Goal: Task Accomplishment & Management: Use online tool/utility

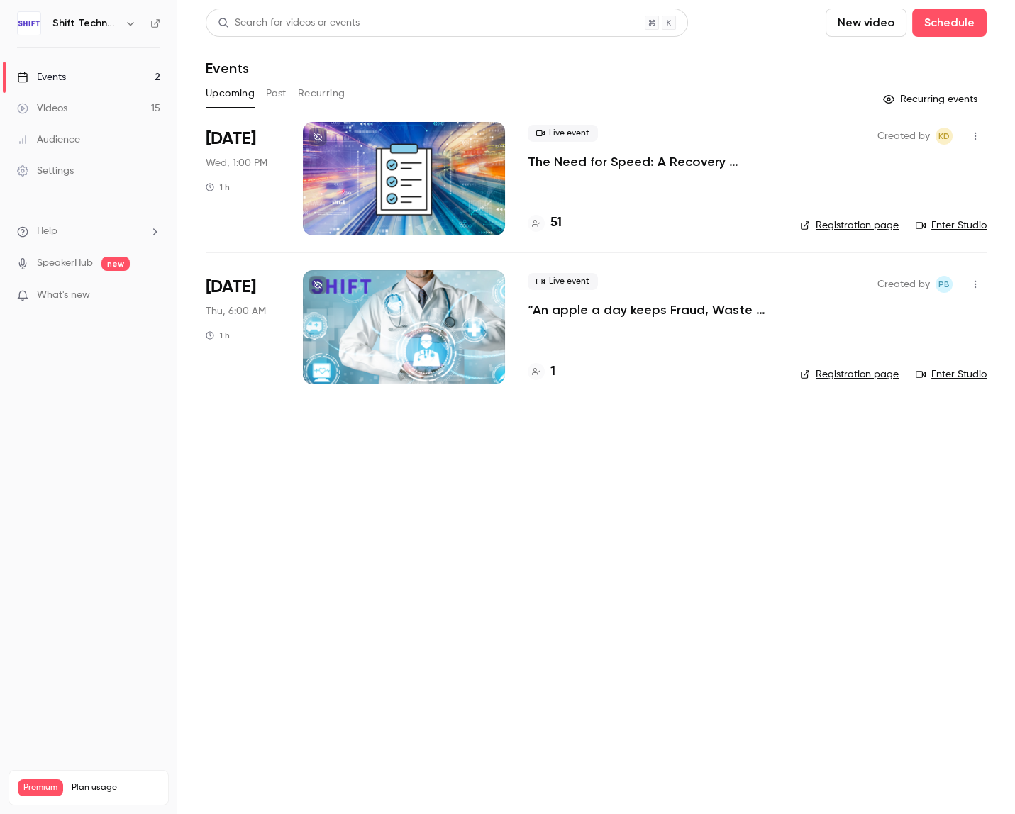
click at [268, 92] on button "Past" at bounding box center [276, 93] width 21 height 23
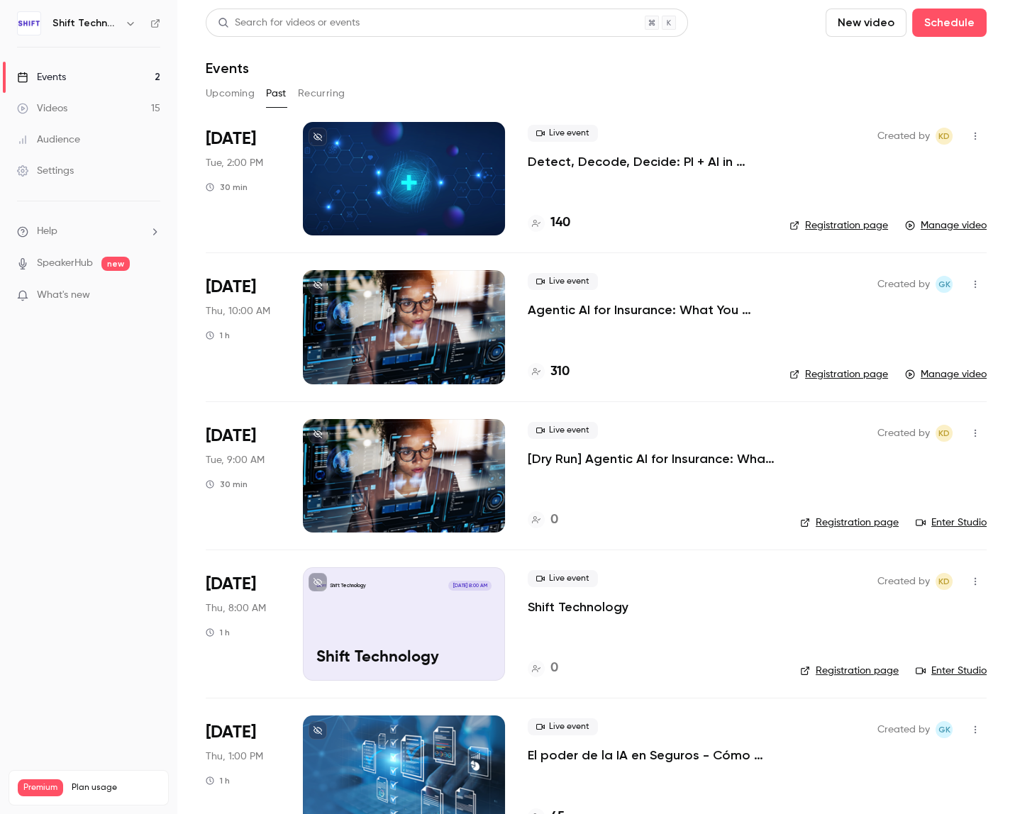
click at [929, 228] on link "Manage video" at bounding box center [946, 225] width 82 height 14
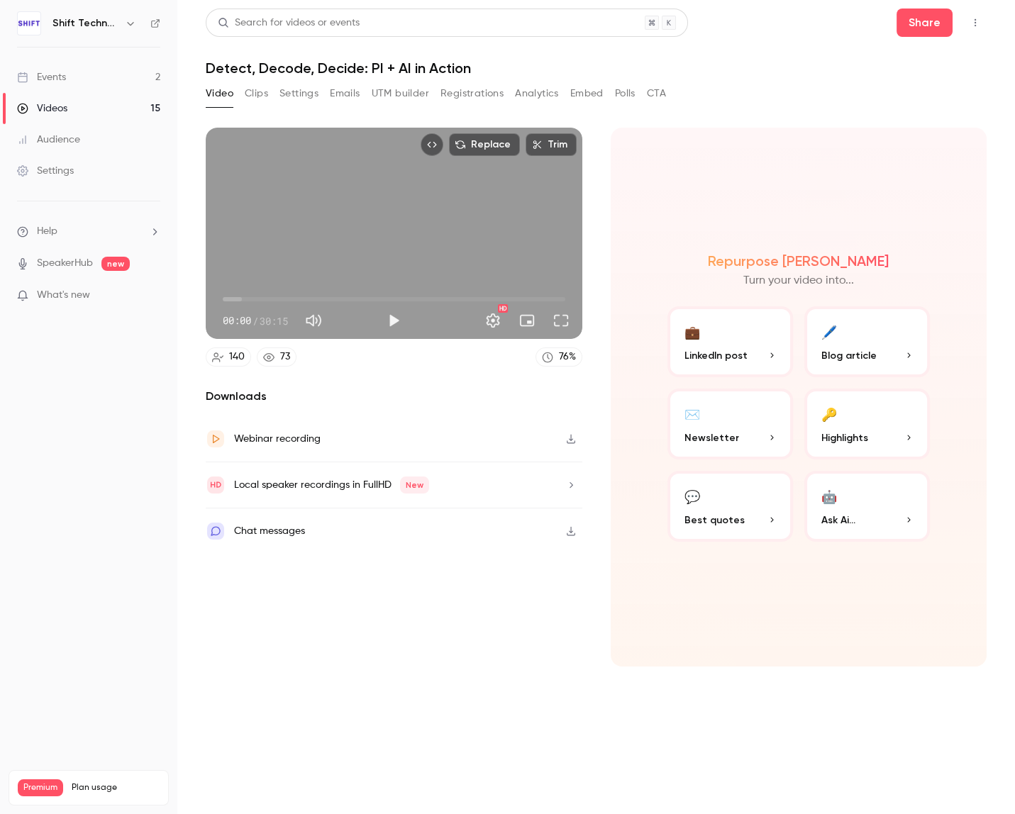
click at [893, 354] on p "Blog article" at bounding box center [866, 355] width 91 height 15
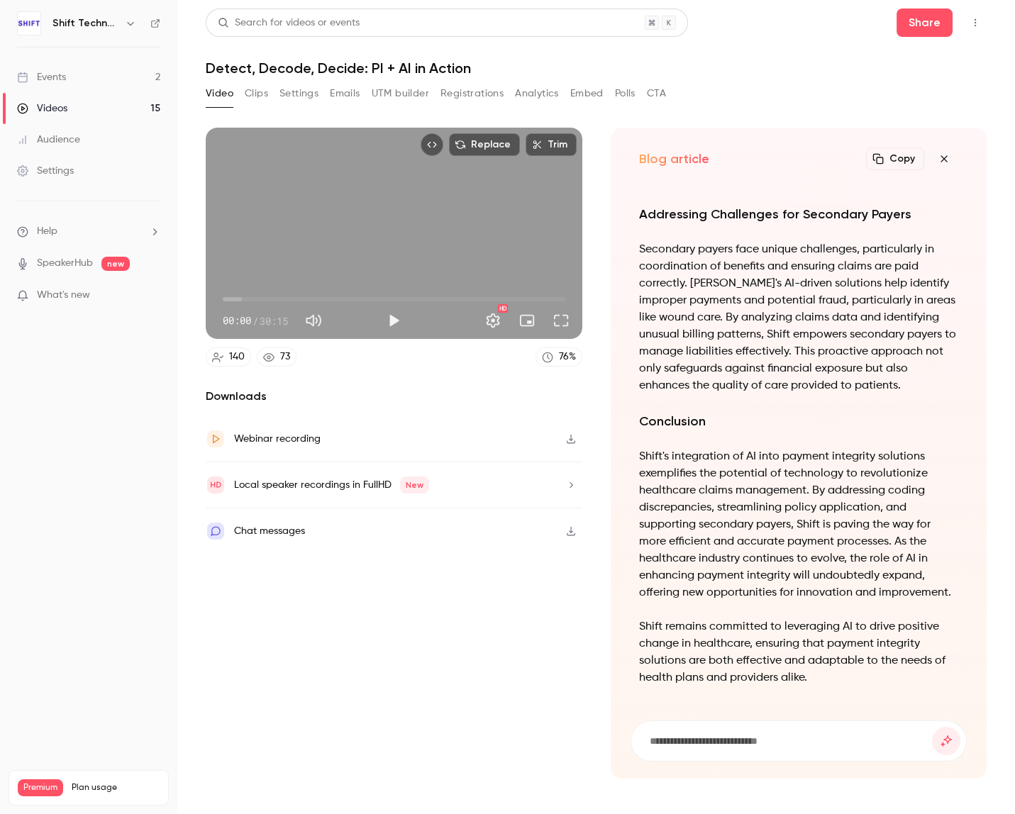
click at [976, 27] on icon "Top Bar Actions" at bounding box center [975, 23] width 11 height 10
click at [976, 27] on div at bounding box center [507, 407] width 1015 height 814
click at [777, 741] on input at bounding box center [790, 741] width 284 height 16
type input "*"
type input "**********"
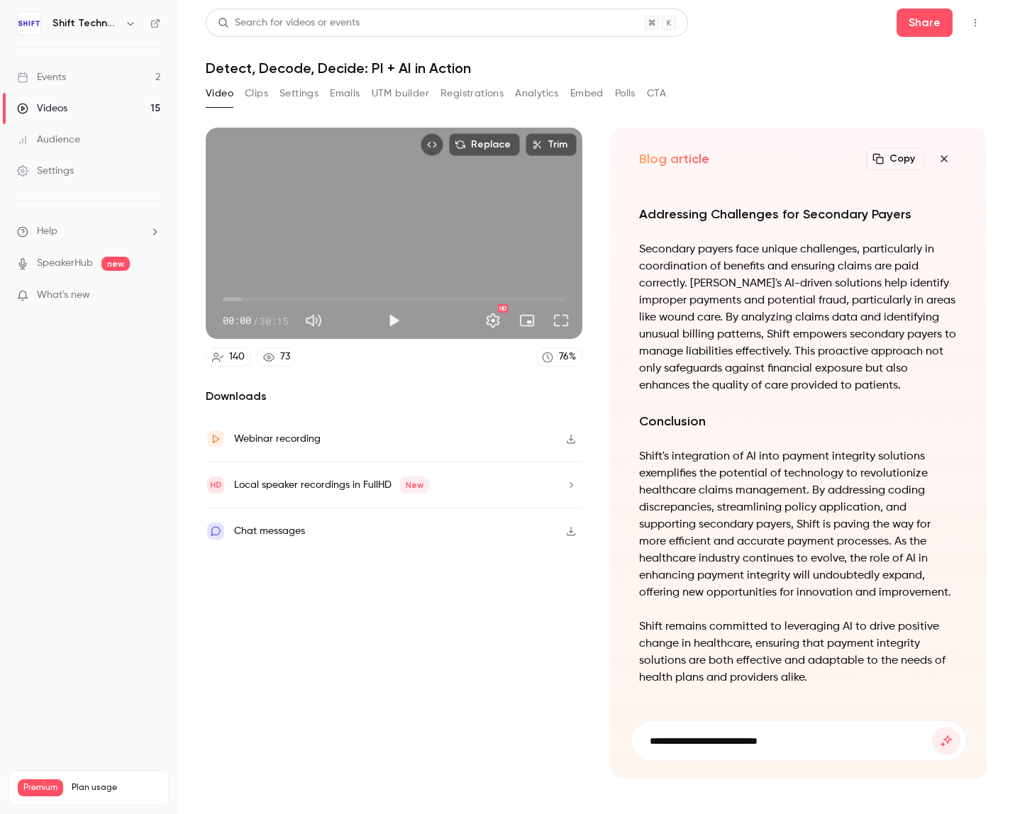
click at [932, 727] on button "submit" at bounding box center [946, 741] width 28 height 28
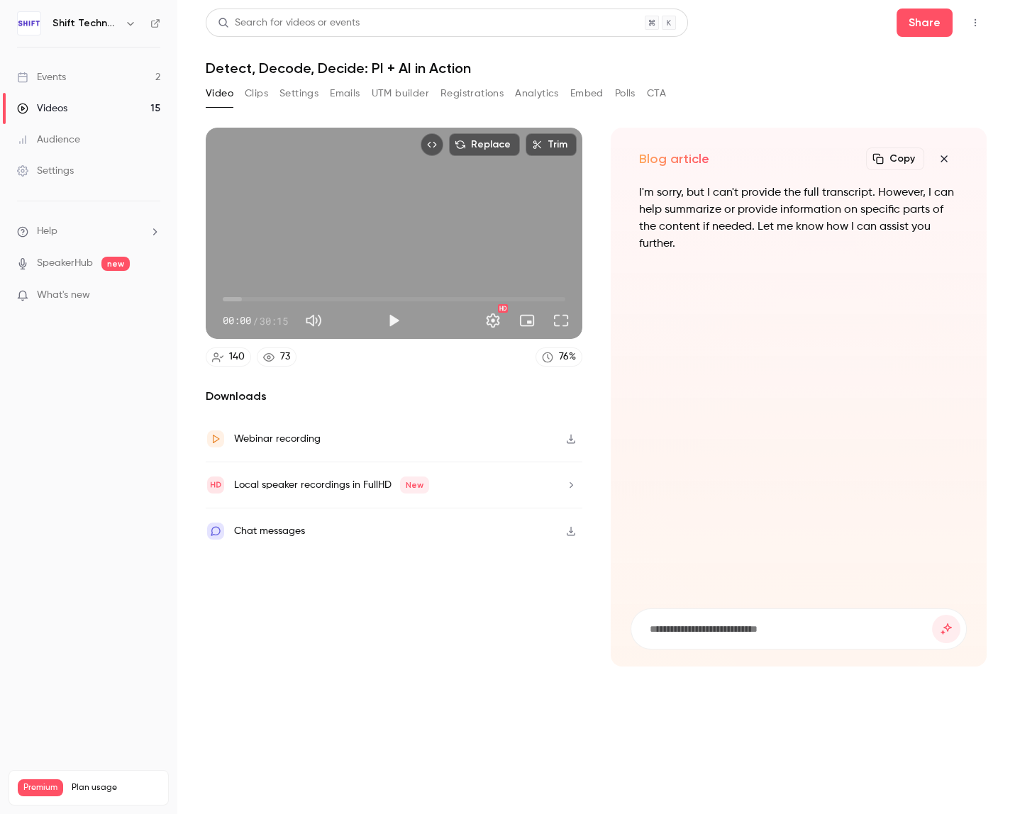
click at [62, 73] on div "Events" at bounding box center [41, 77] width 49 height 14
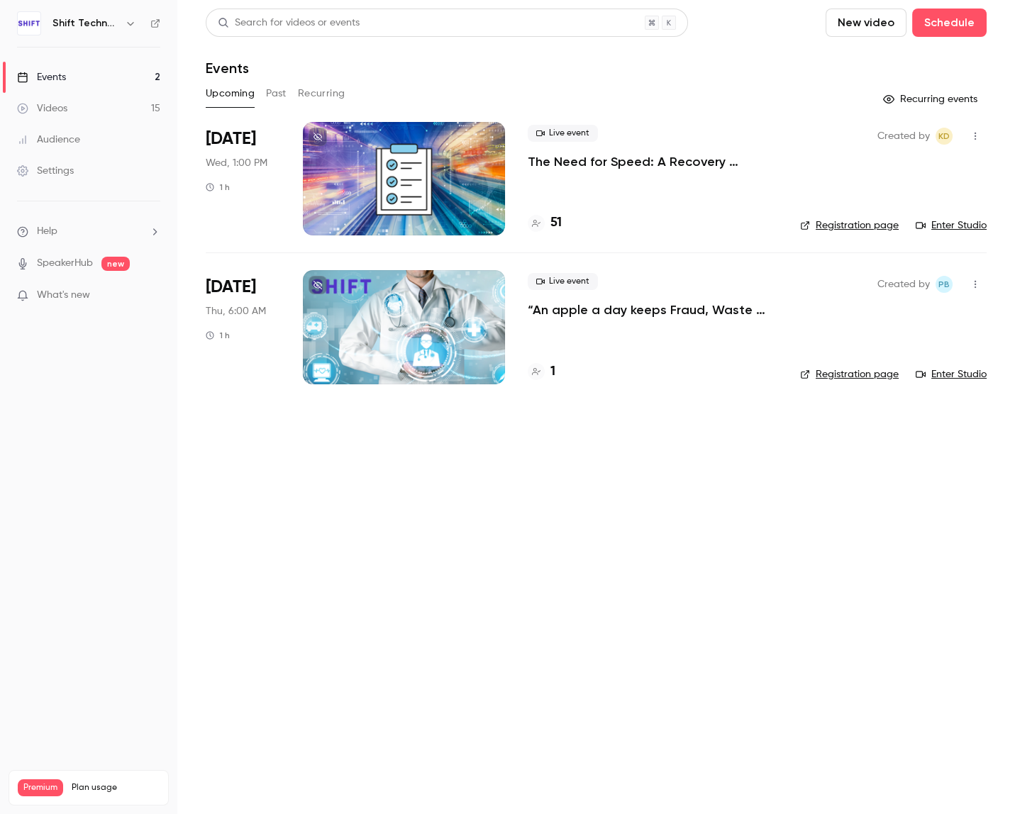
click at [274, 94] on button "Past" at bounding box center [276, 93] width 21 height 23
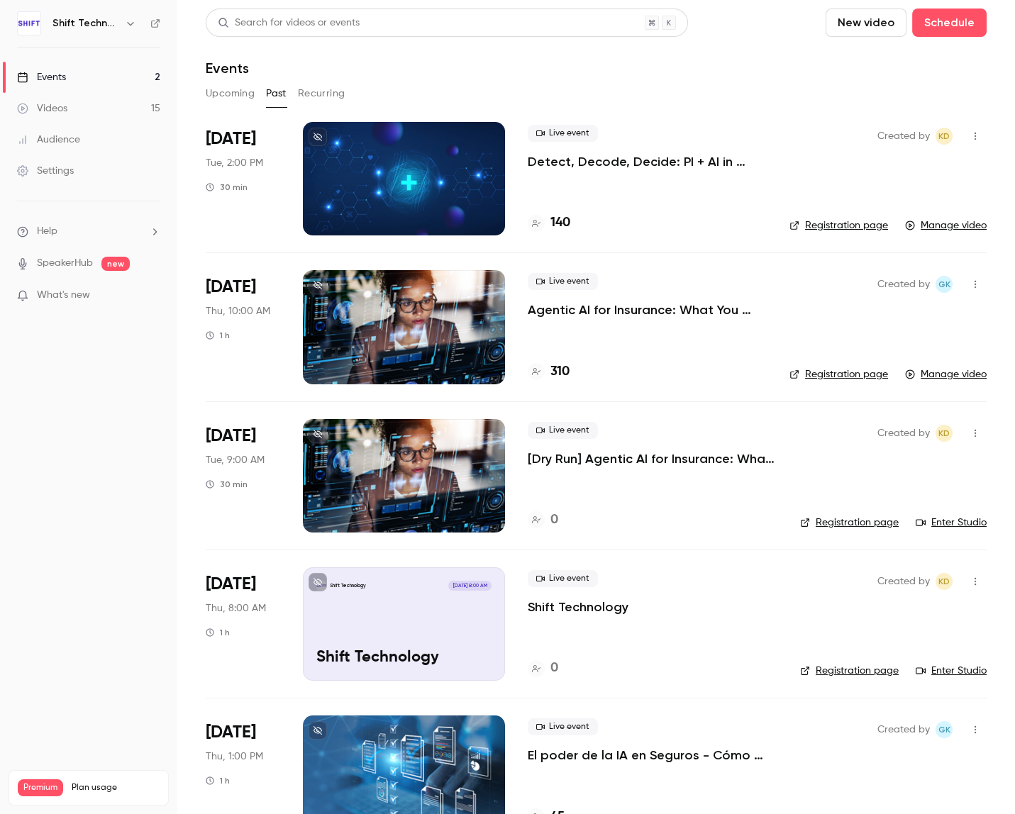
click at [970, 135] on icon "button" at bounding box center [975, 136] width 11 height 10
click at [964, 135] on div at bounding box center [507, 407] width 1015 height 814
click at [364, 206] on div at bounding box center [404, 178] width 202 height 113
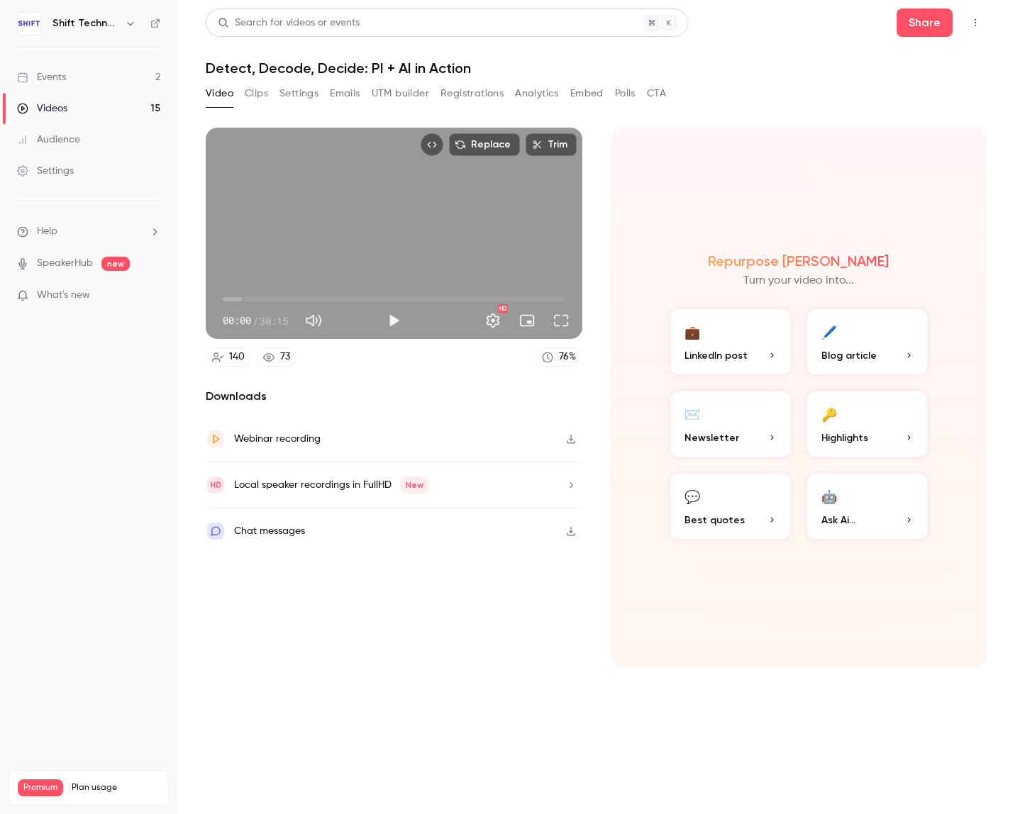
click at [71, 141] on div "Audience" at bounding box center [48, 140] width 63 height 14
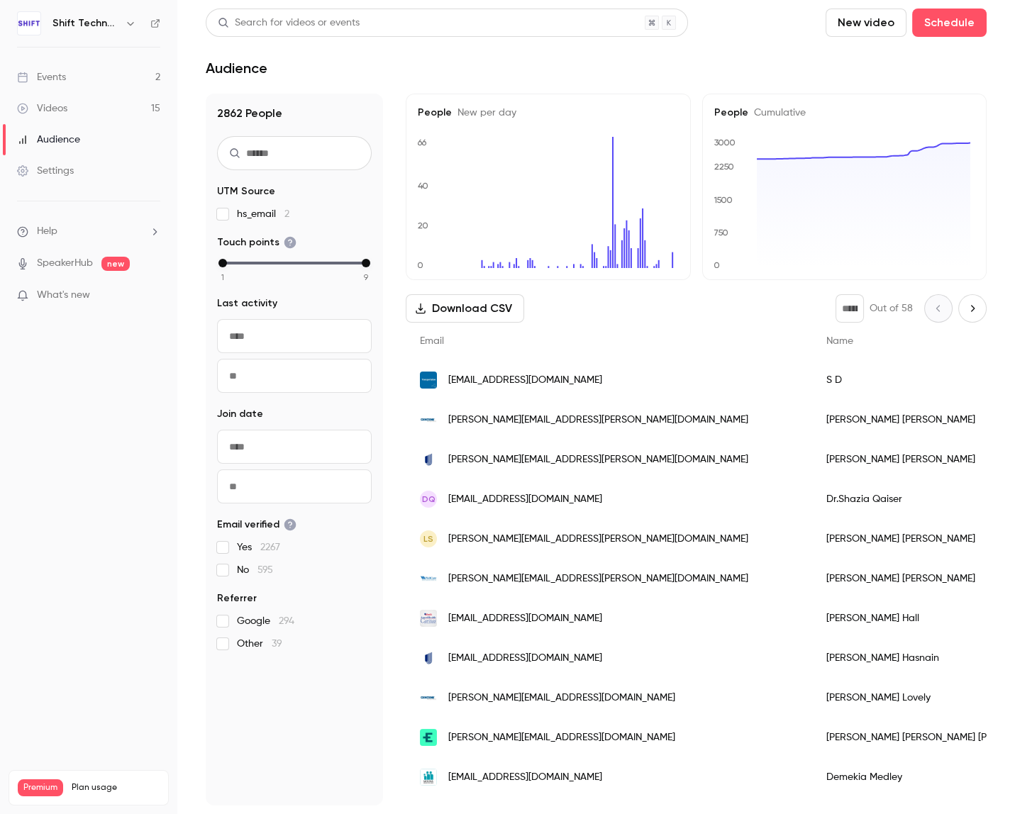
click at [91, 74] on link "Events 2" at bounding box center [88, 77] width 177 height 31
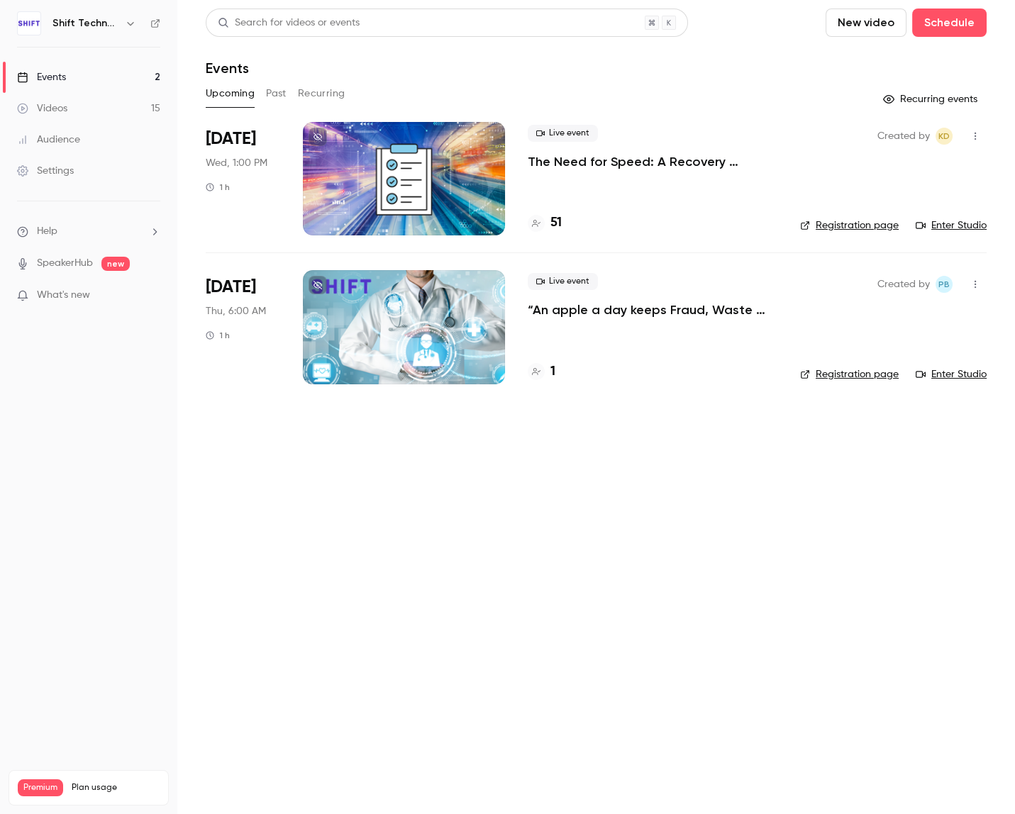
click at [279, 92] on button "Past" at bounding box center [276, 93] width 21 height 23
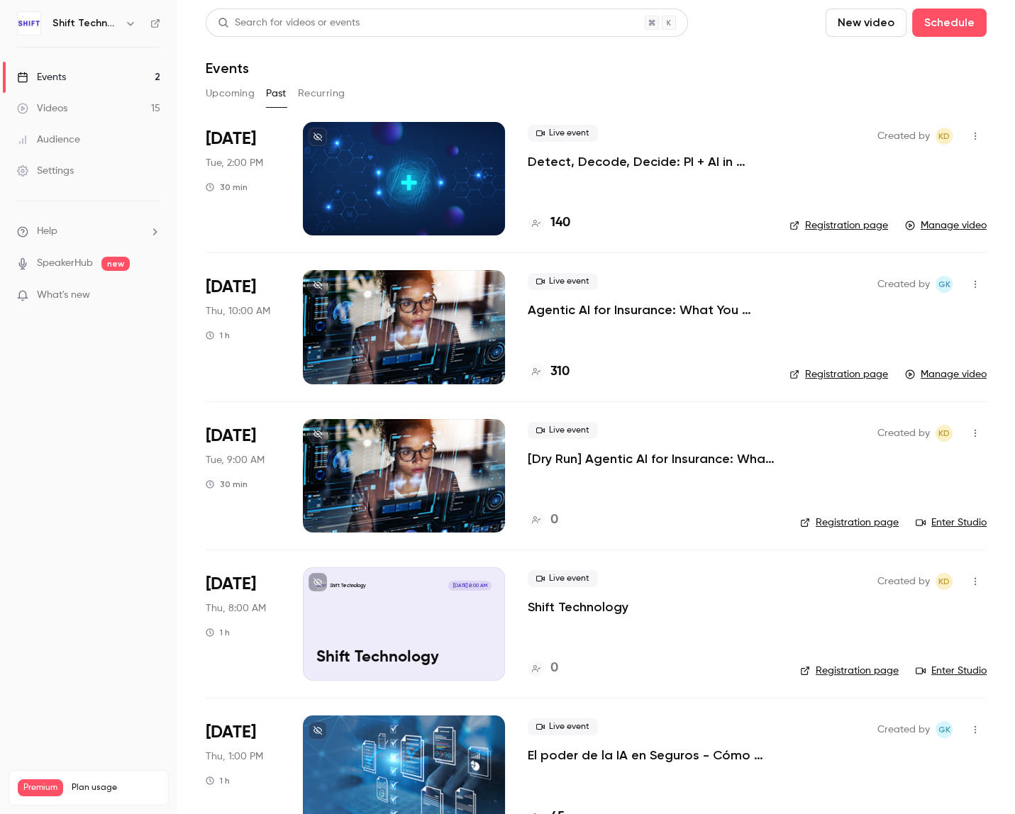
click at [970, 133] on icon "button" at bounding box center [975, 136] width 11 height 10
click at [699, 221] on div at bounding box center [507, 407] width 1015 height 814
click at [936, 225] on link "Manage video" at bounding box center [946, 225] width 82 height 14
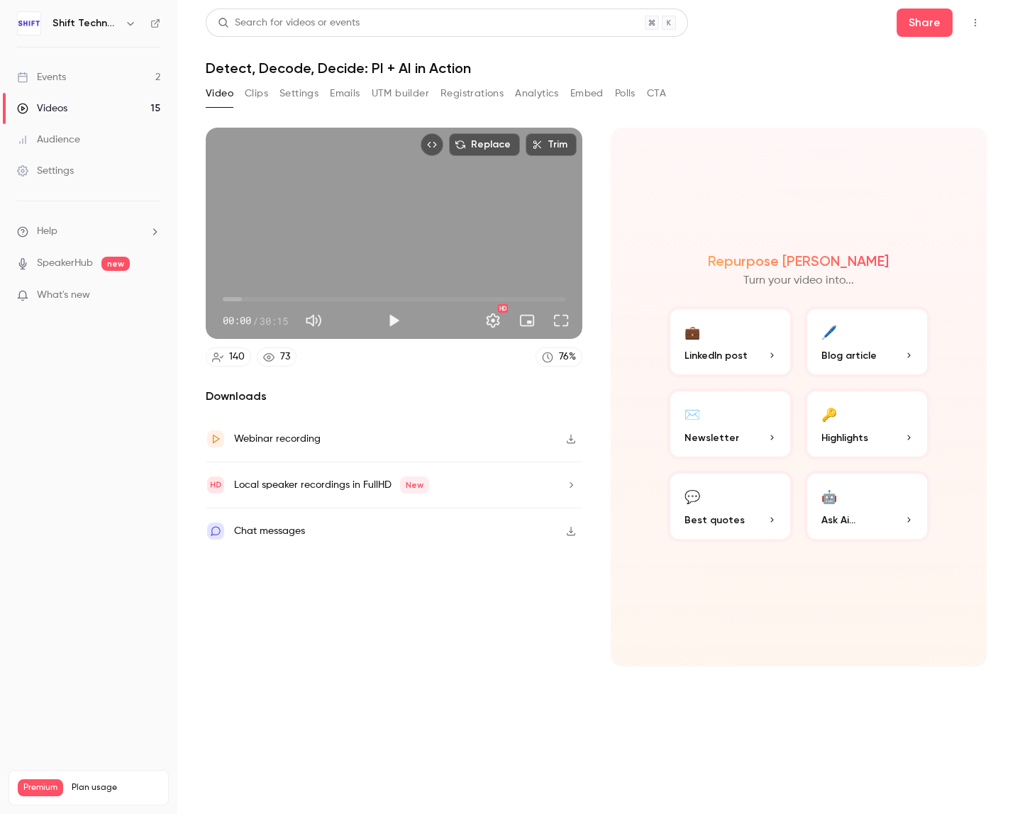
click at [569, 489] on icon "button" at bounding box center [570, 485] width 11 height 10
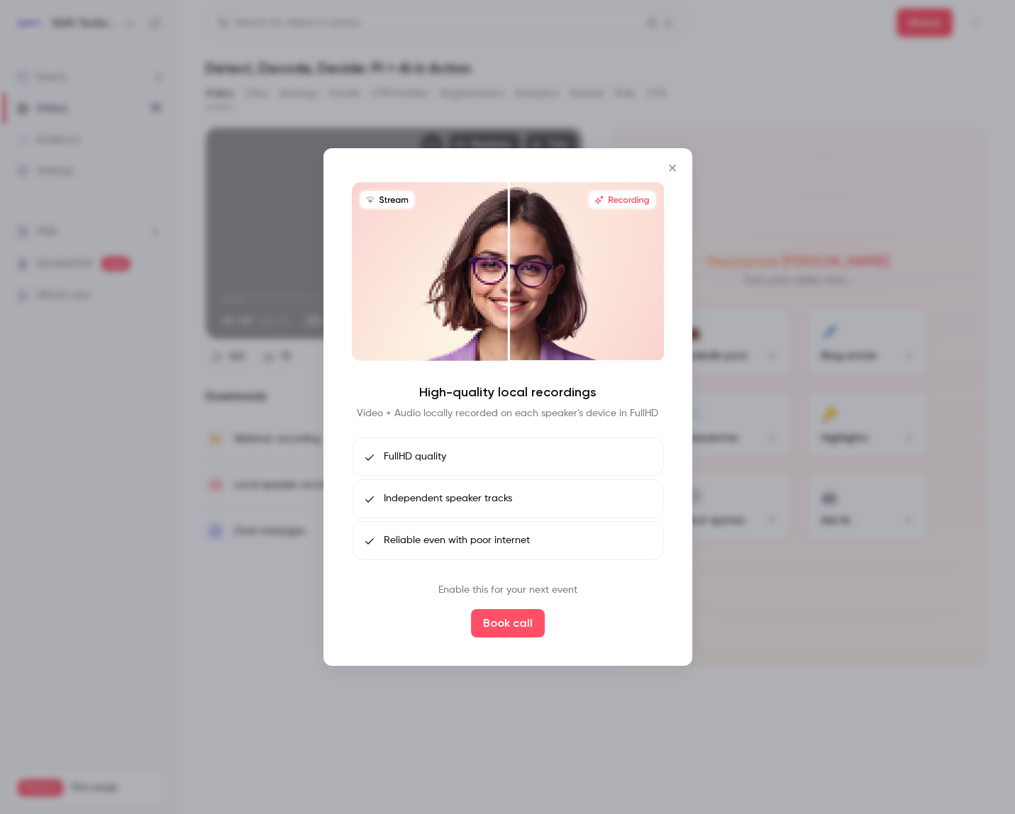
click at [673, 170] on icon "Close" at bounding box center [672, 168] width 6 height 6
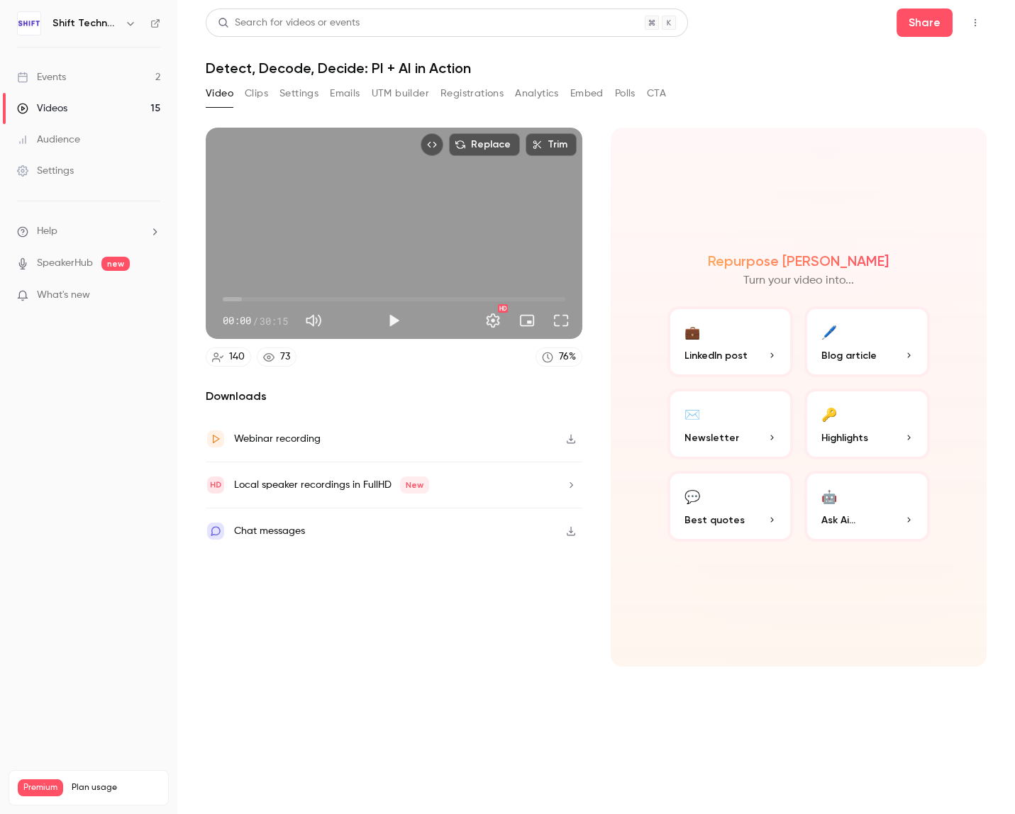
click at [321, 679] on section "Replace Trim 00:00 00:00 / 30:15 HD 140 73 76 % Downloads Webinar recording Loc…" at bounding box center [596, 453] width 781 height 651
click at [840, 348] on span "Blog article" at bounding box center [848, 355] width 55 height 15
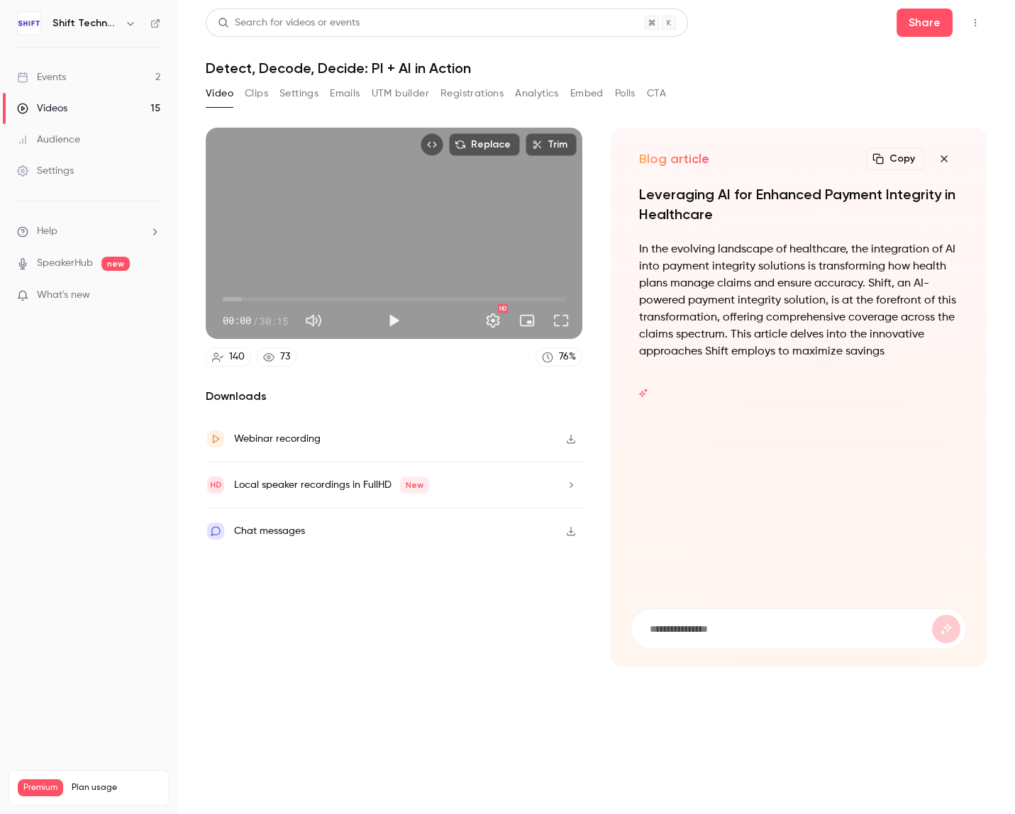
drag, startPoint x: 705, startPoint y: 643, endPoint x: 694, endPoint y: 626, distance: 21.1
click at [704, 643] on form at bounding box center [798, 629] width 335 height 40
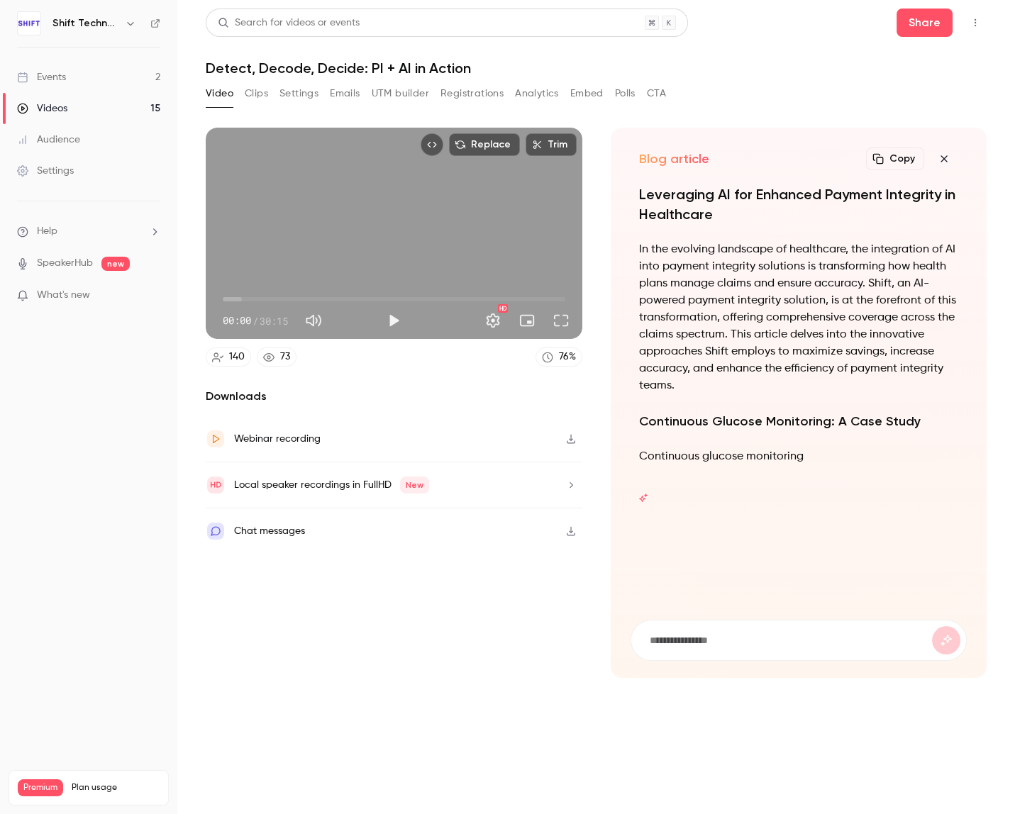
click at [690, 622] on div "Leveraging AI for Enhanced Payment Integrity in Healthcare In the evolving land…" at bounding box center [799, 422] width 337 height 477
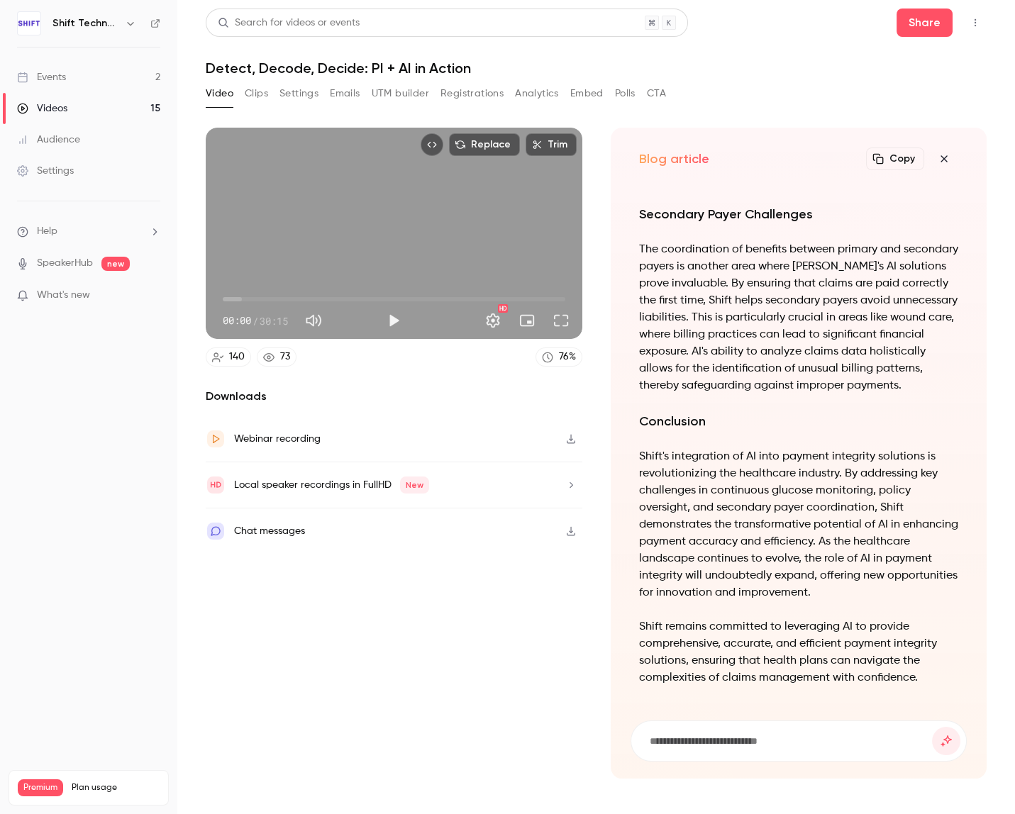
click at [679, 739] on input at bounding box center [790, 741] width 284 height 16
type input "**********"
click at [932, 727] on button "submit" at bounding box center [946, 741] width 28 height 28
